Goal: Find specific page/section: Find specific page/section

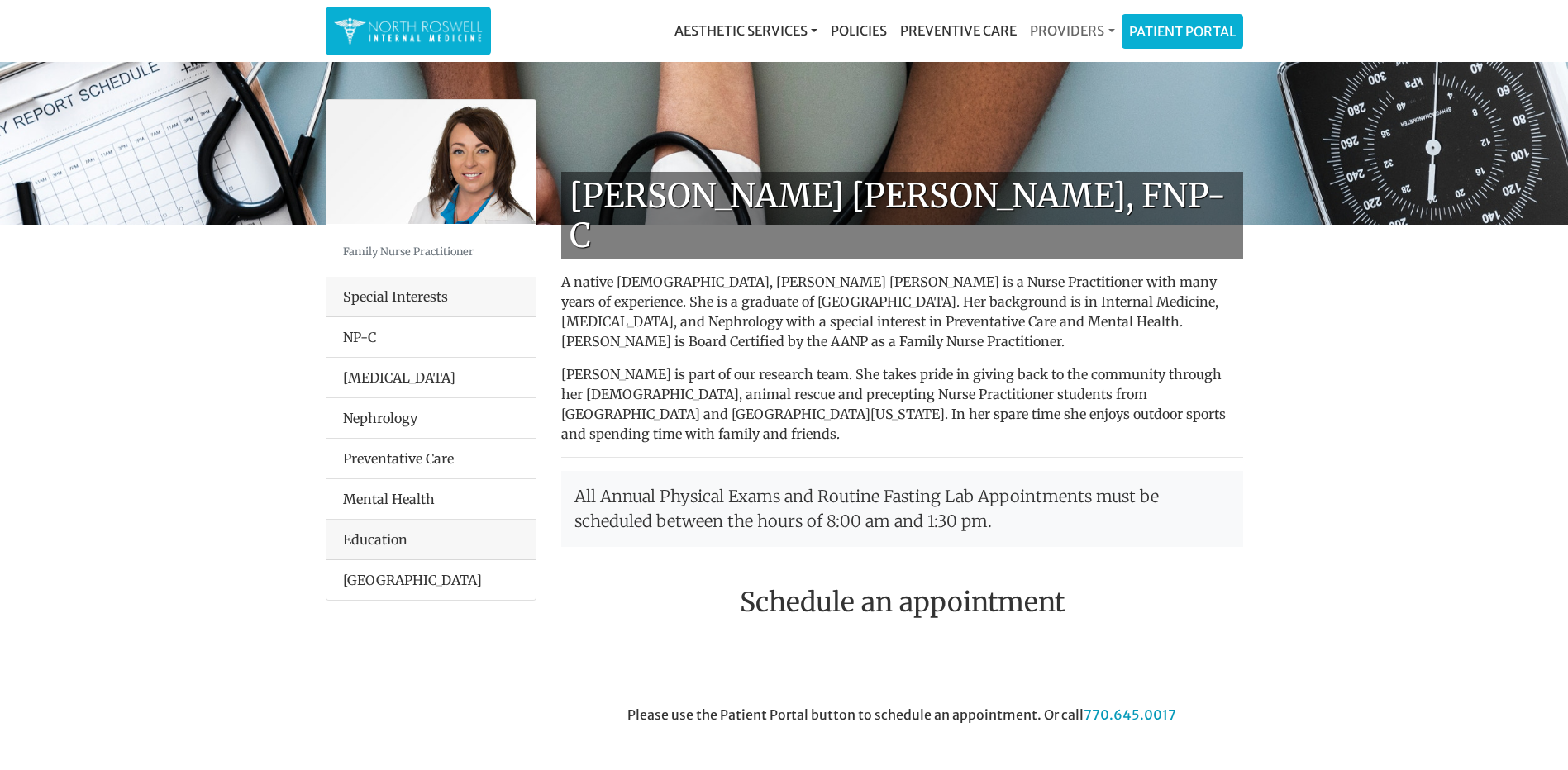
click at [866, 33] on link "Providers" at bounding box center [1072, 30] width 98 height 33
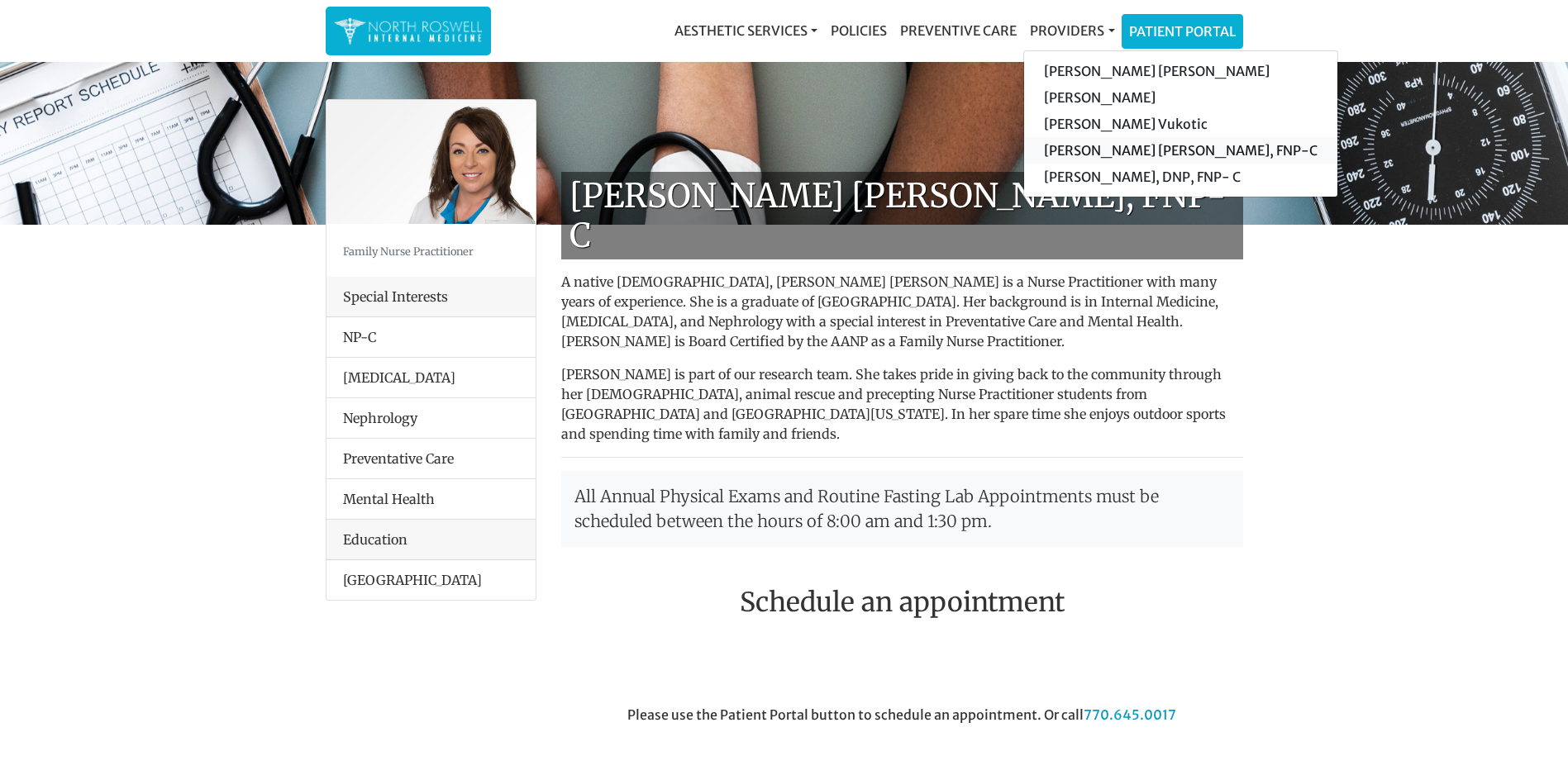
click at [866, 149] on link "[PERSON_NAME] [PERSON_NAME], FNP-C" at bounding box center [1180, 150] width 313 height 27
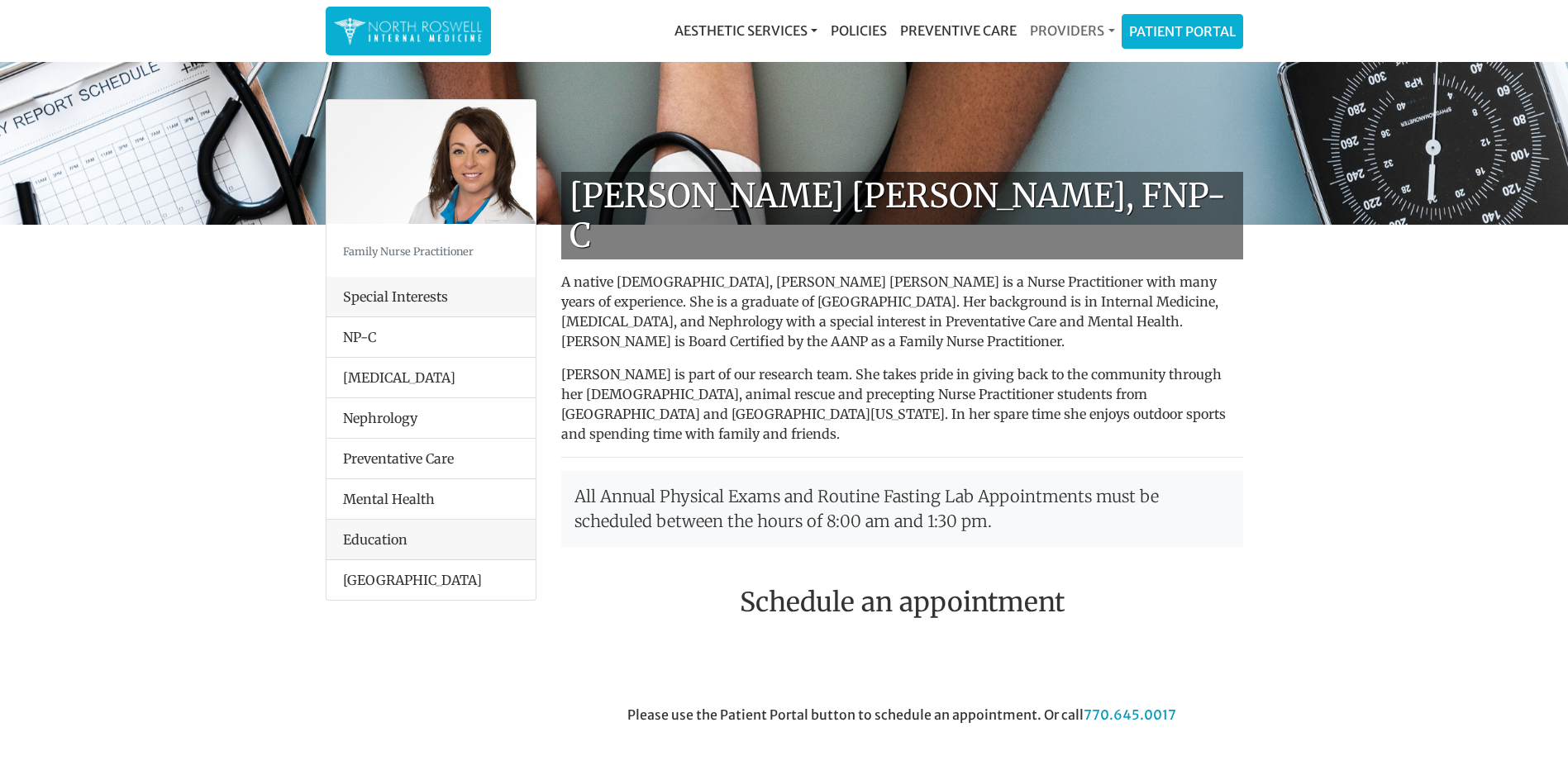
click at [1093, 42] on link "Providers" at bounding box center [1072, 30] width 98 height 33
